Goal: Find specific page/section: Find specific page/section

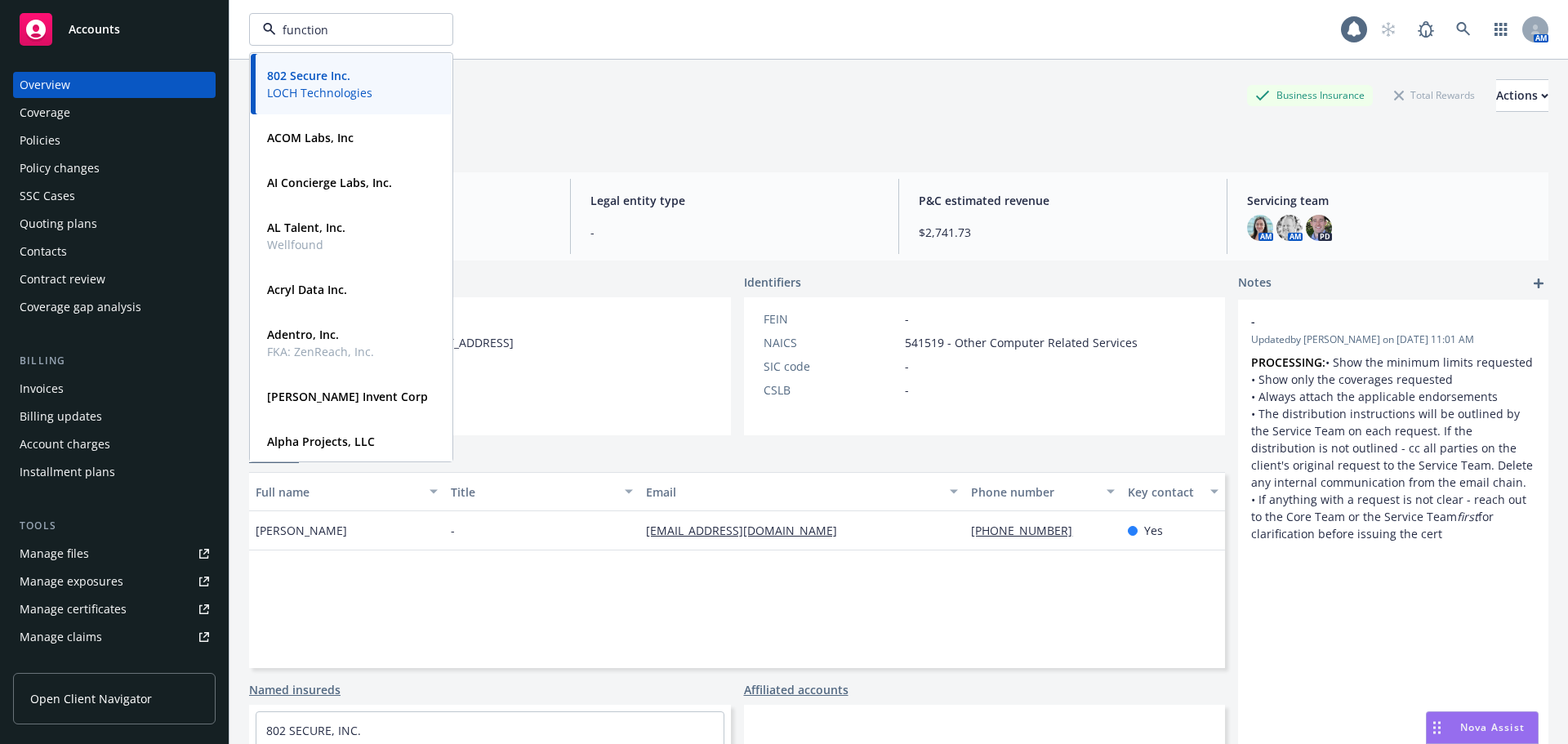
type input "functioni"
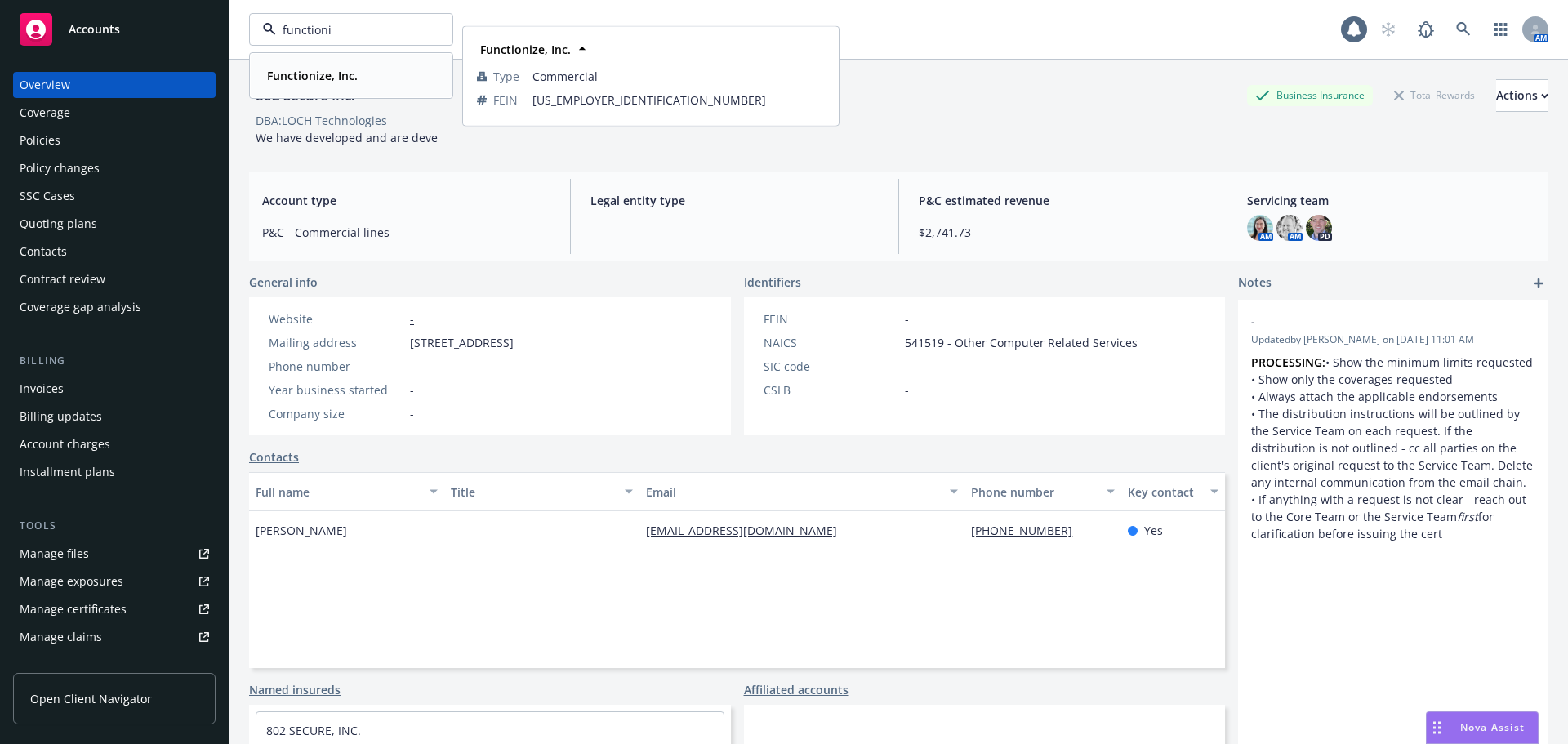
click at [314, 76] on strong "Functionize, Inc." at bounding box center [312, 76] width 91 height 15
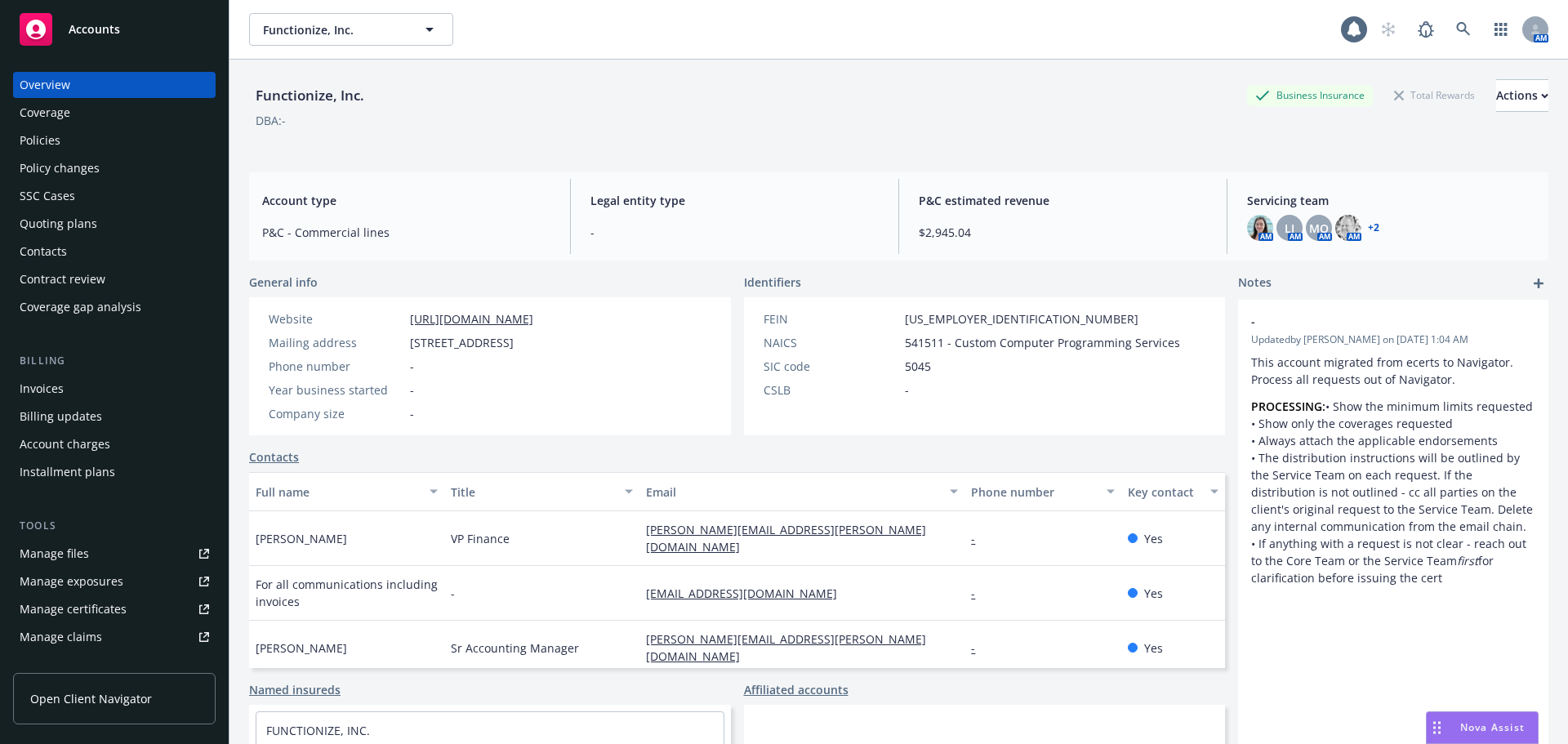
click at [137, 148] on div "Policies" at bounding box center [114, 140] width 189 height 26
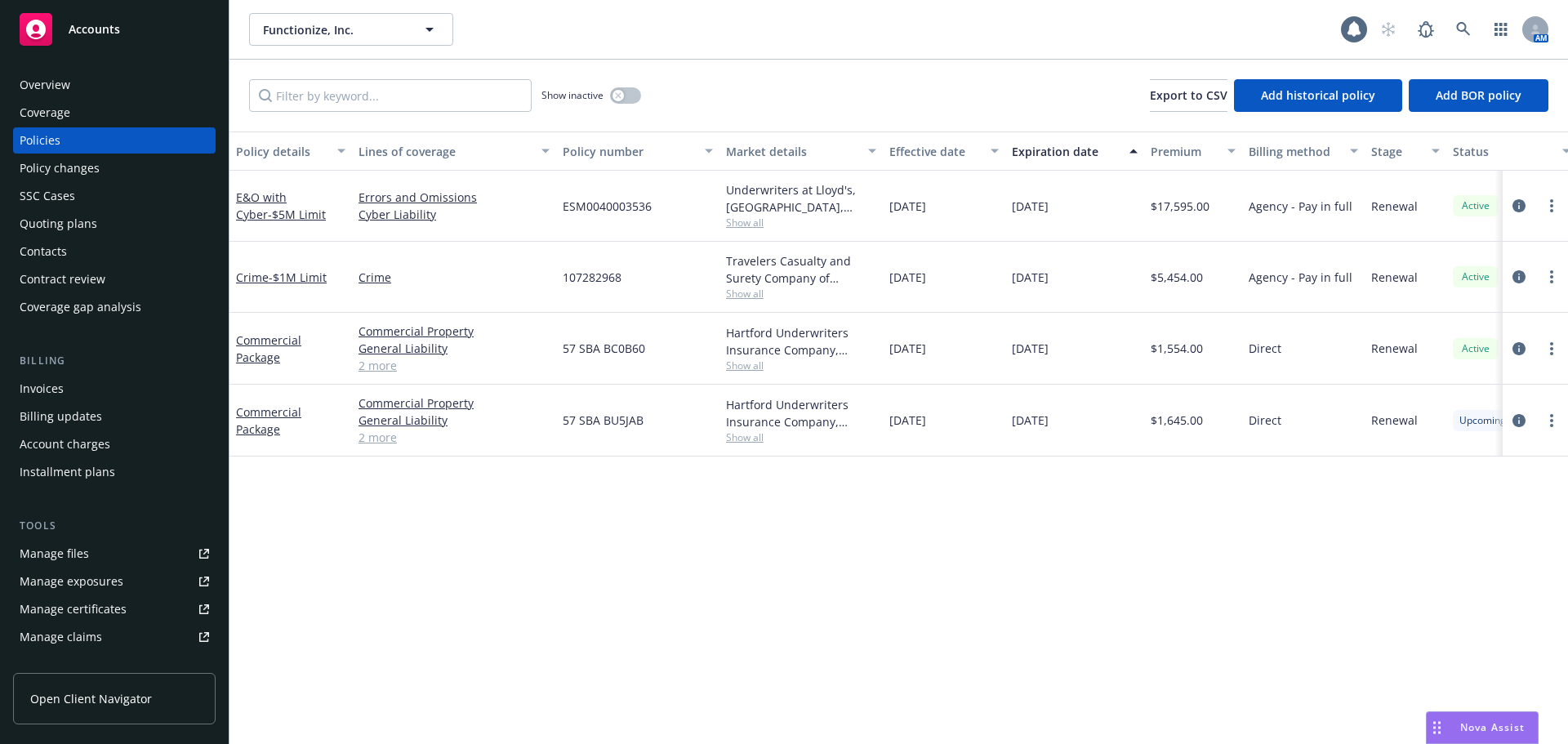
click at [936, 154] on div "Effective date" at bounding box center [935, 151] width 92 height 17
